Goal: Transaction & Acquisition: Book appointment/travel/reservation

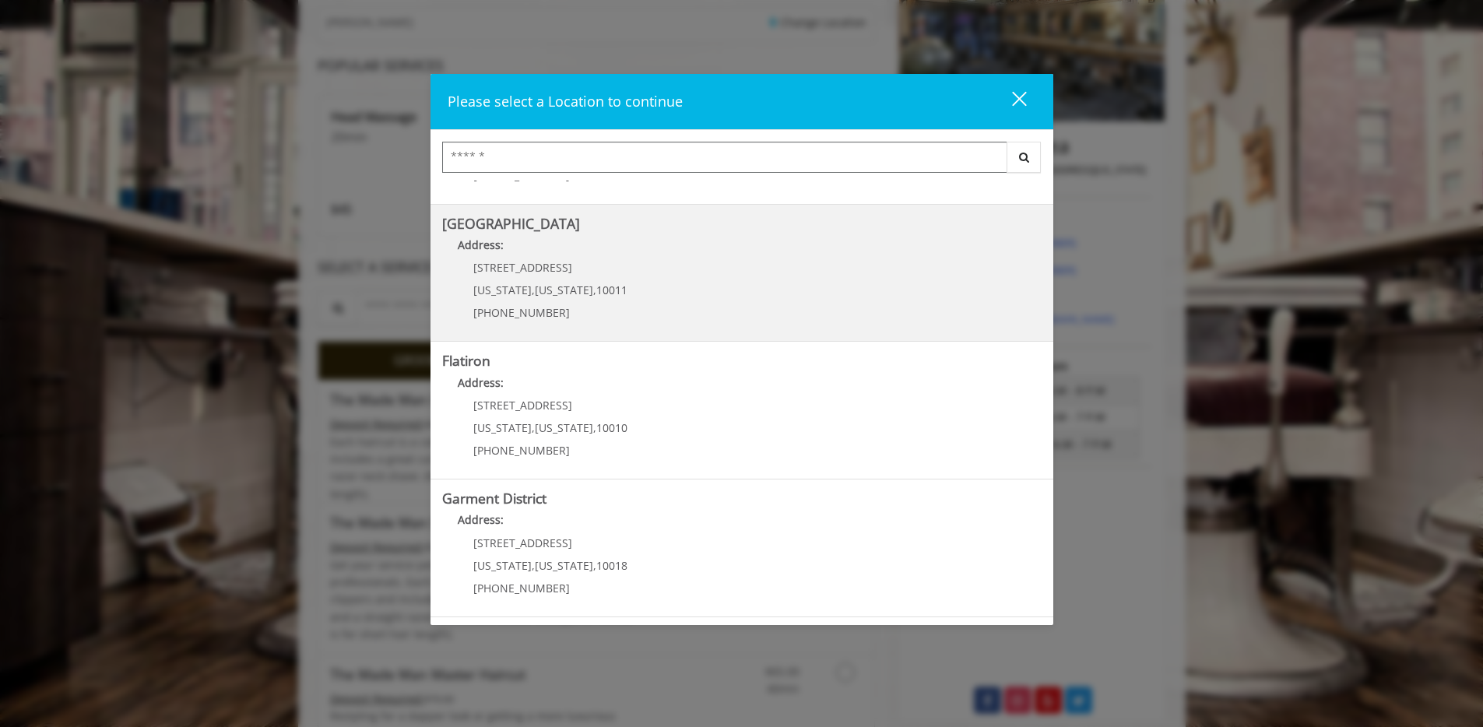
scroll to position [260, 0]
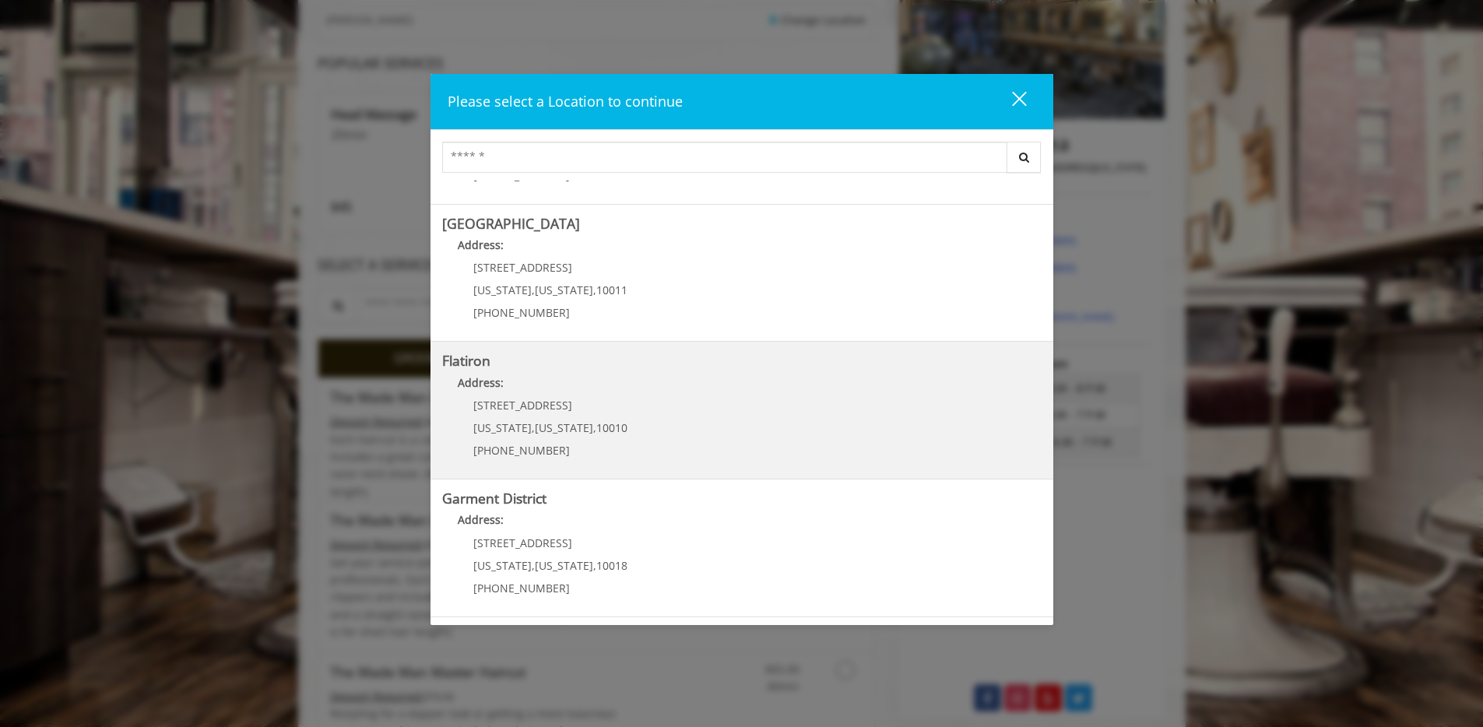
click at [687, 396] on "Address:" at bounding box center [741, 386] width 599 height 25
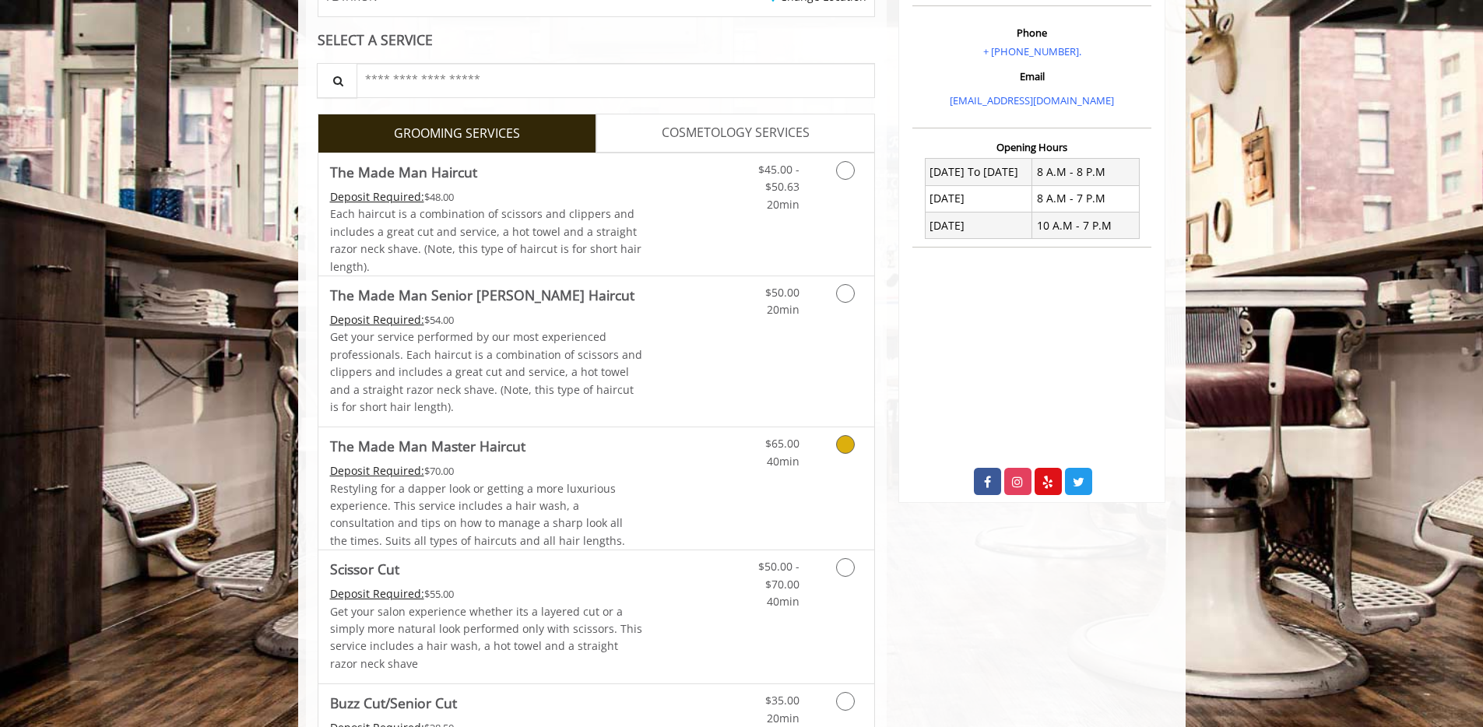
scroll to position [398, 0]
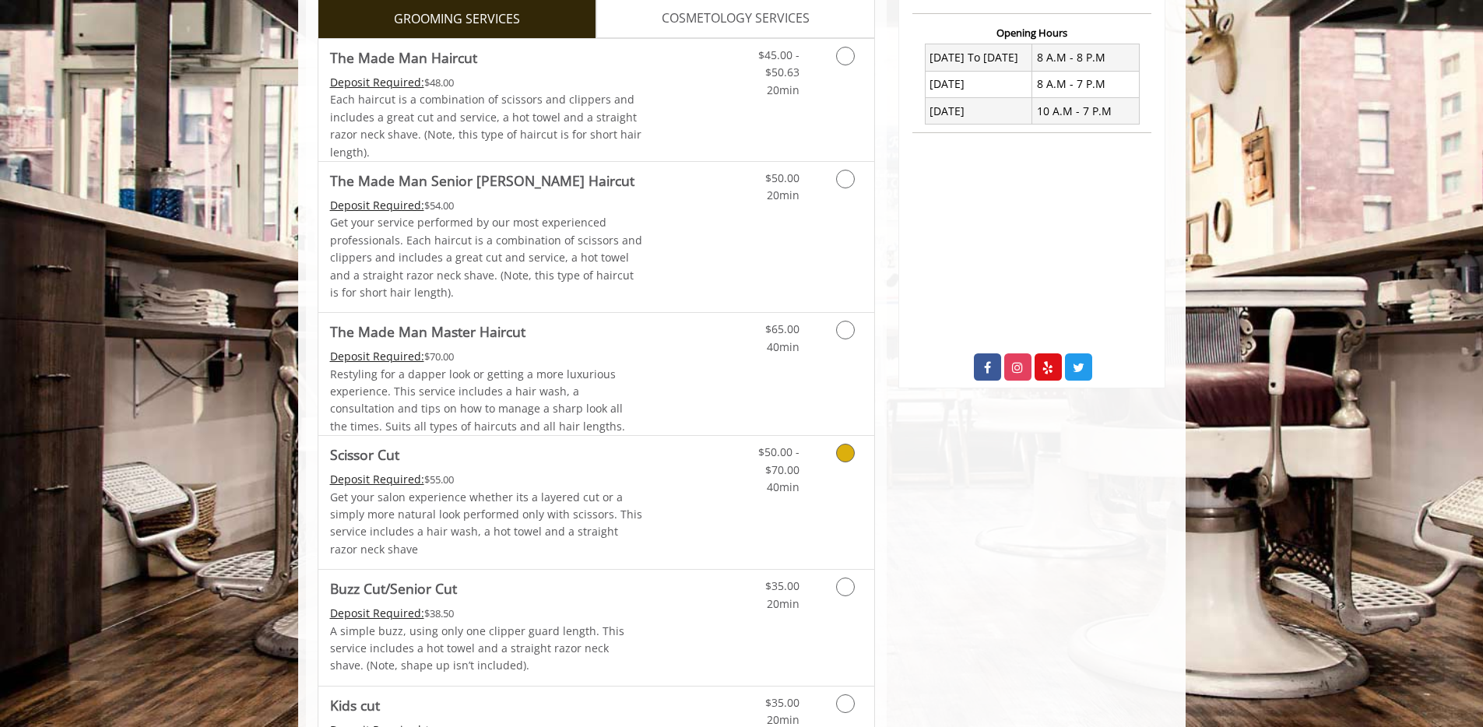
click at [829, 461] on link "Grooming services" at bounding box center [843, 466] width 40 height 60
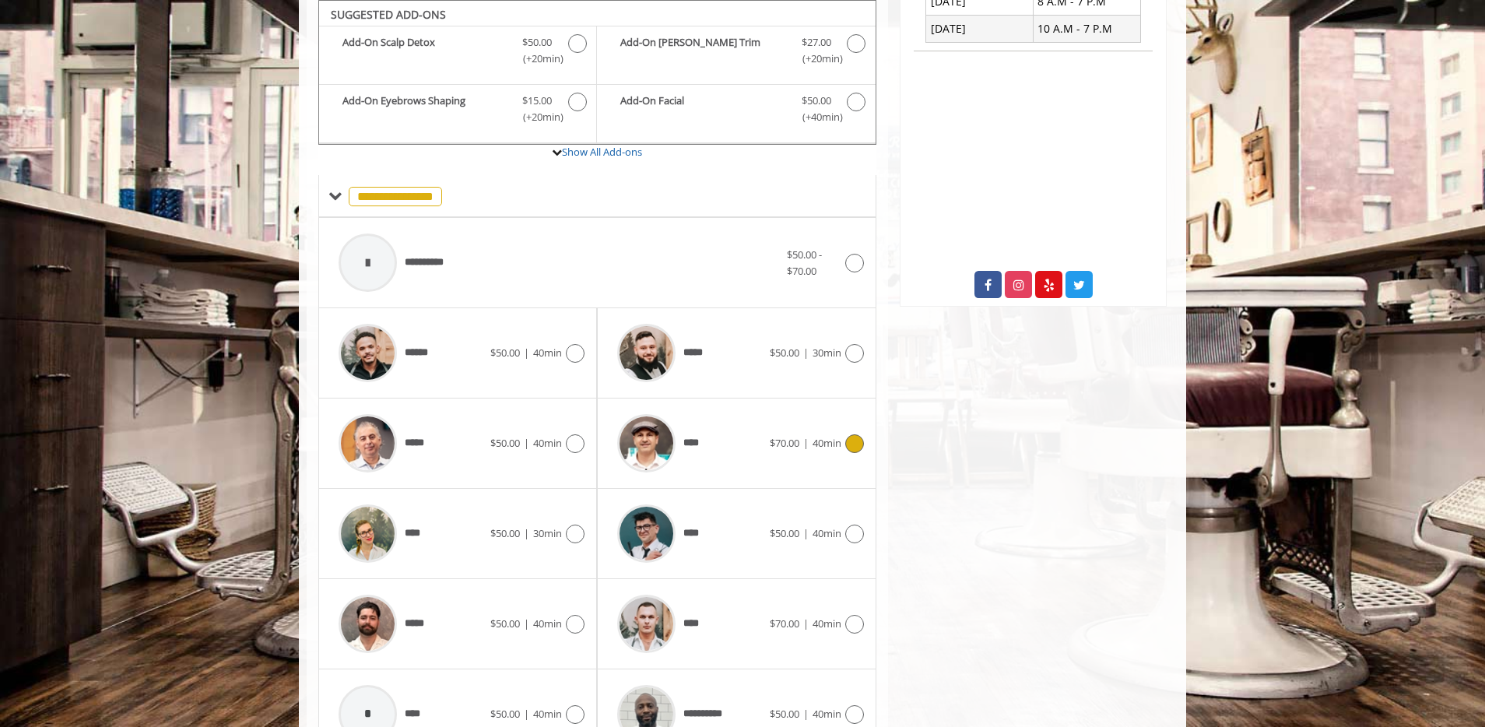
scroll to position [506, 0]
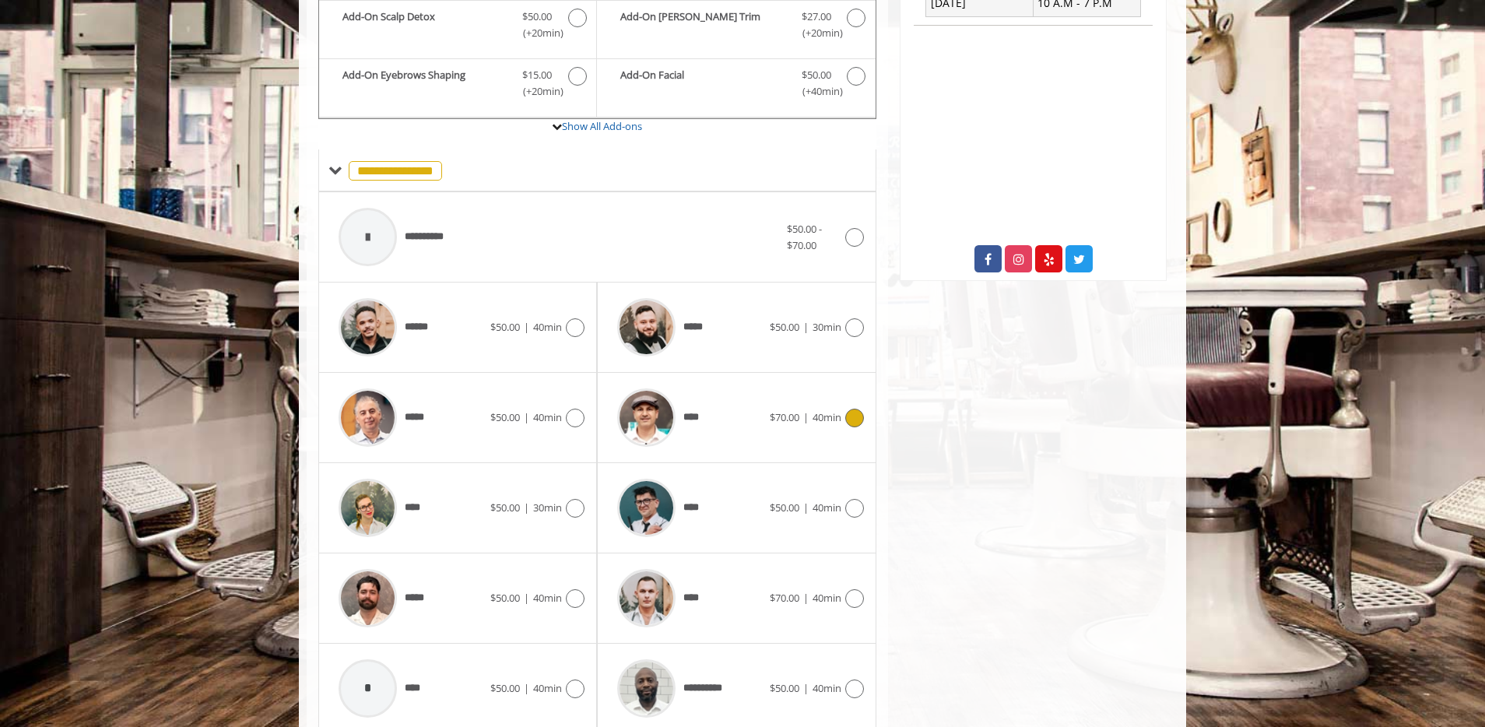
click at [854, 409] on icon at bounding box center [854, 418] width 19 height 19
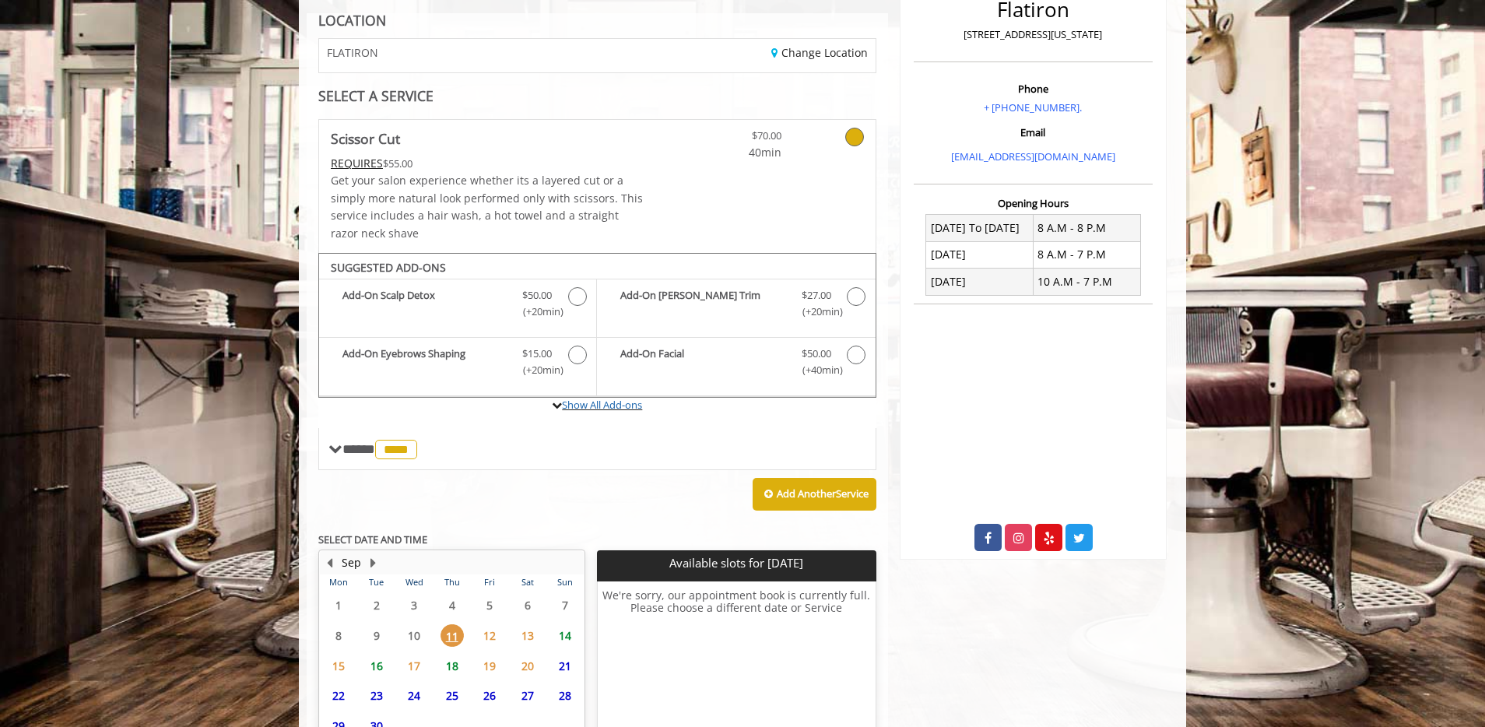
scroll to position [370, 0]
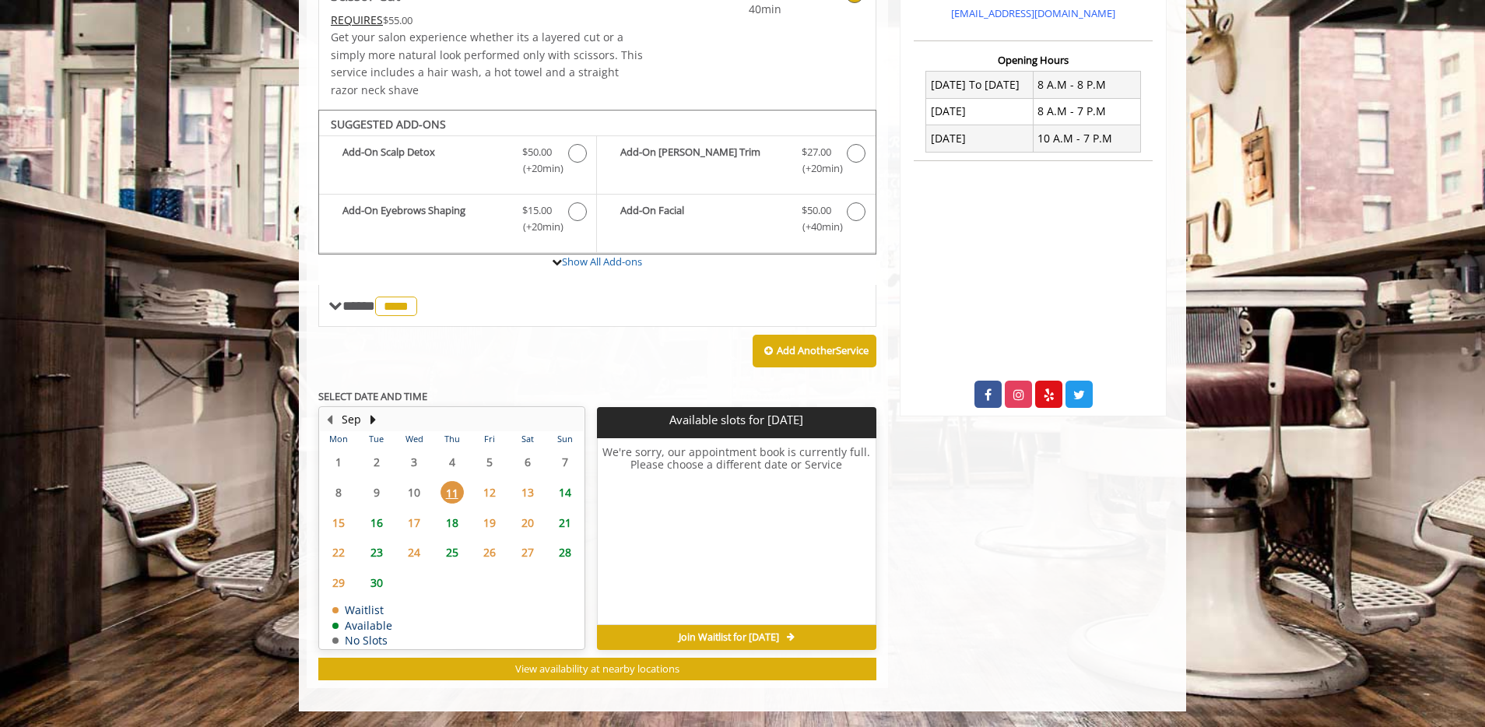
click at [386, 525] on span "16" at bounding box center [376, 522] width 23 height 23
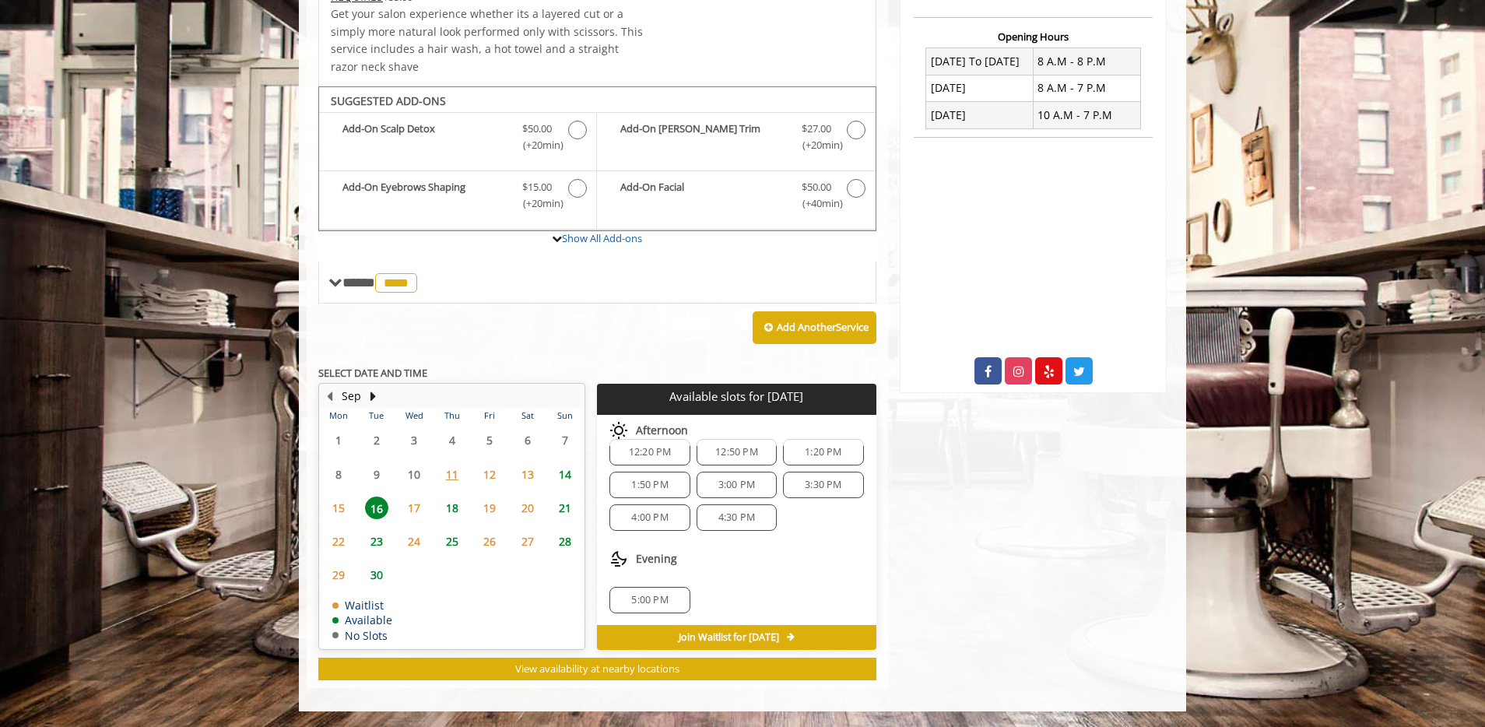
scroll to position [103, 0]
click at [1121, 594] on div "Flatiron 10 E 23rd Street, New York Phone + (917) 475-1765. Email info@mademanb…" at bounding box center [1033, 239] width 290 height 897
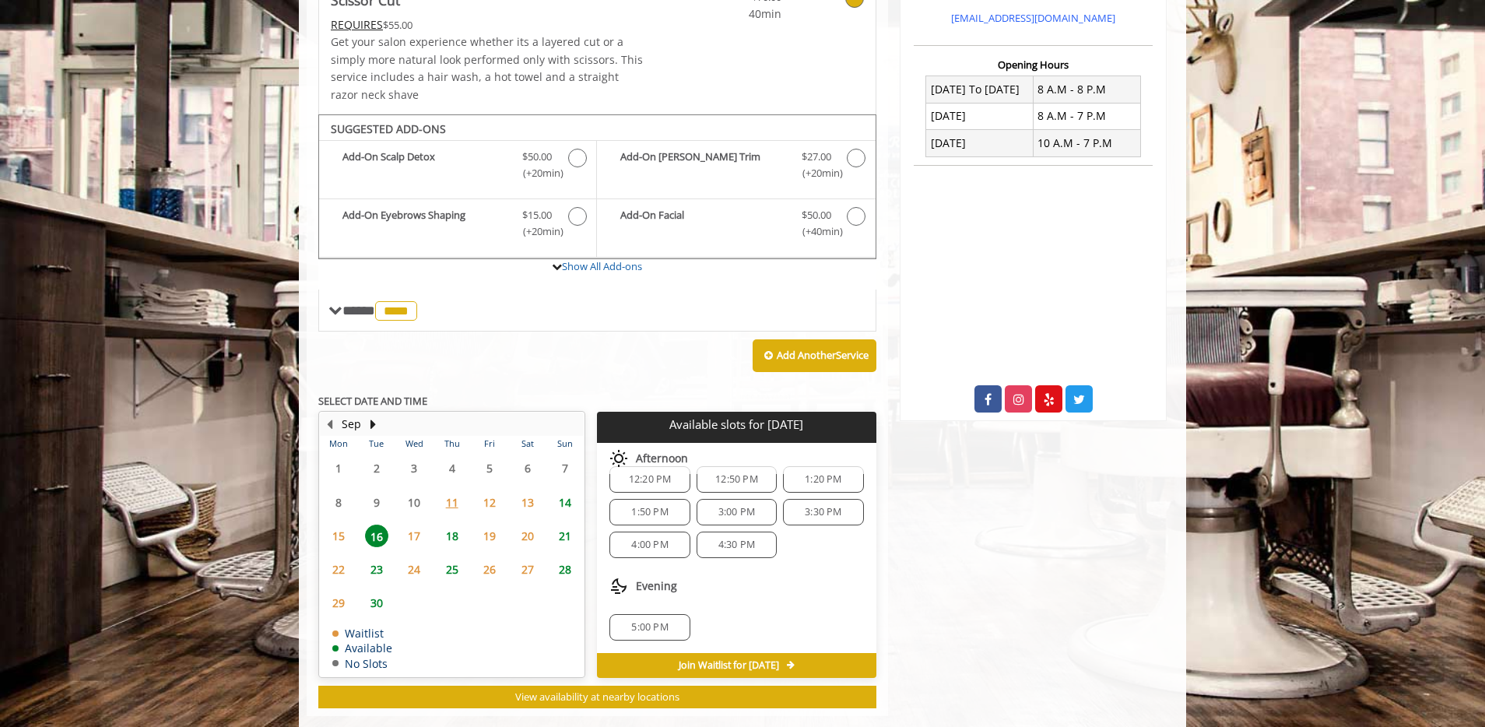
click at [1206, 614] on body "**********" at bounding box center [742, 249] width 1485 height 979
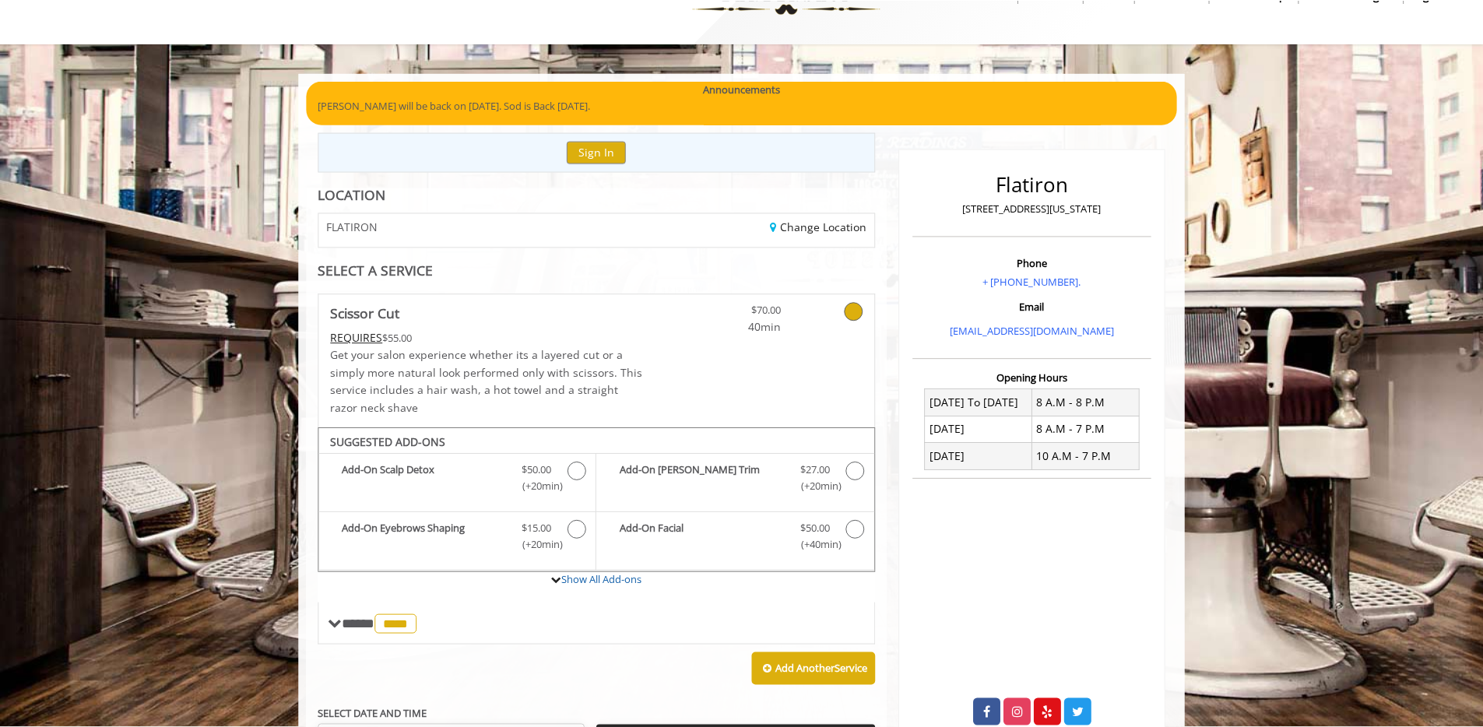
scroll to position [0, 0]
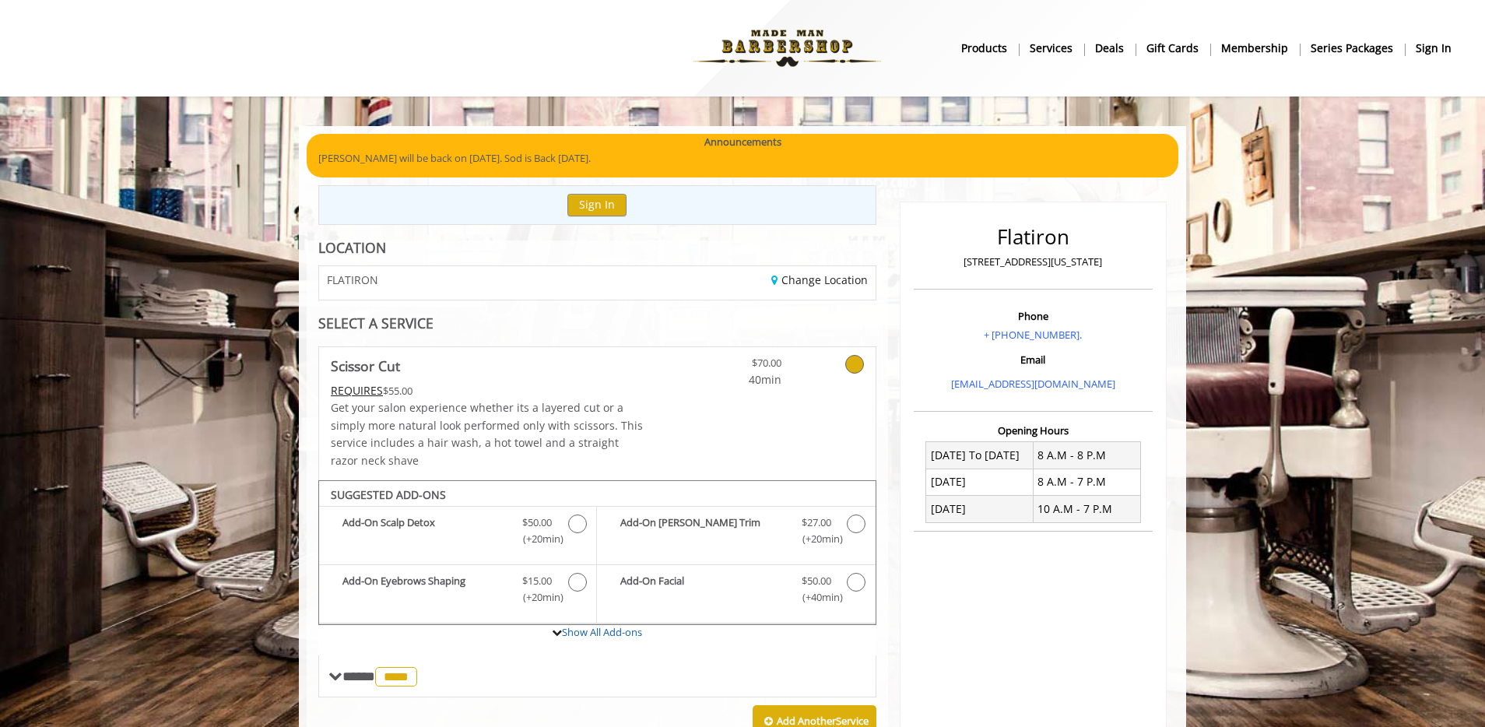
click at [1315, 504] on body "**********" at bounding box center [742, 615] width 1485 height 979
click at [853, 365] on icon at bounding box center [854, 364] width 19 height 19
